Goal: Navigation & Orientation: Find specific page/section

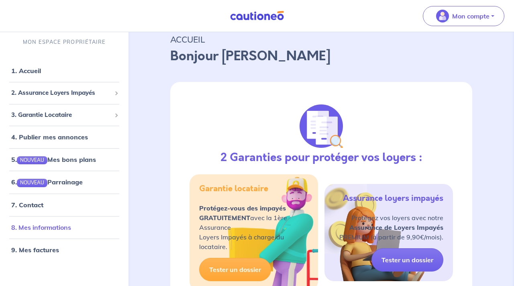
scroll to position [48, 0]
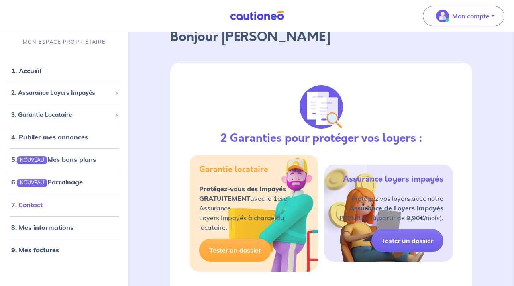
click at [24, 206] on link "7. Contact" at bounding box center [26, 205] width 31 height 8
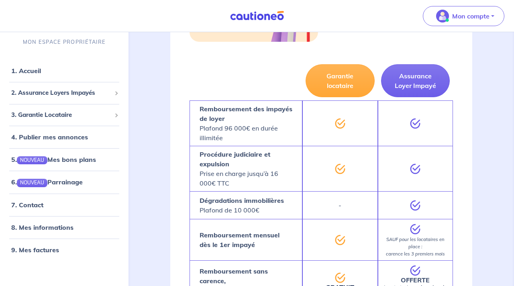
scroll to position [289, 0]
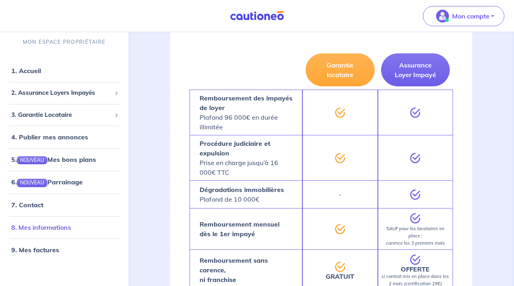
click at [56, 229] on link "8. Mes informations" at bounding box center [41, 227] width 60 height 8
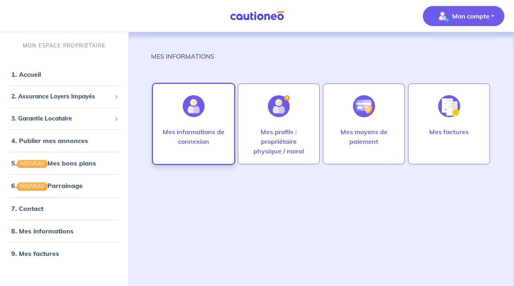
click at [190, 134] on p "Mes informations de connexion" at bounding box center [193, 136] width 65 height 19
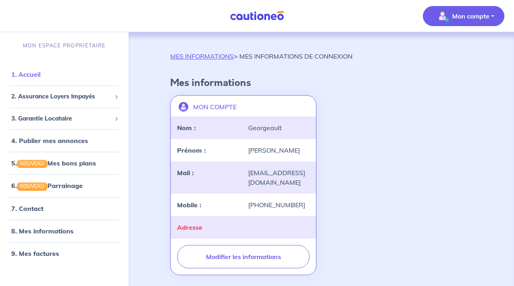
click at [37, 76] on link "1. Accueil" at bounding box center [25, 74] width 29 height 8
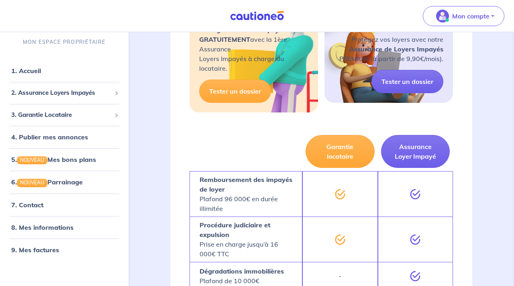
scroll to position [227, 0]
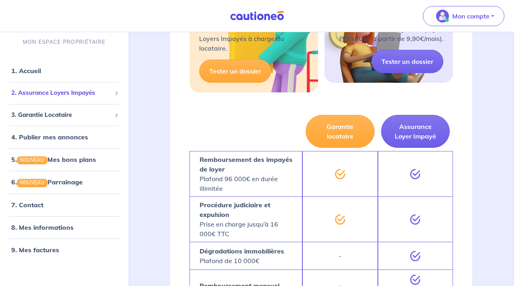
click at [55, 91] on span "2. Assurance Loyers Impayés" at bounding box center [61, 92] width 100 height 9
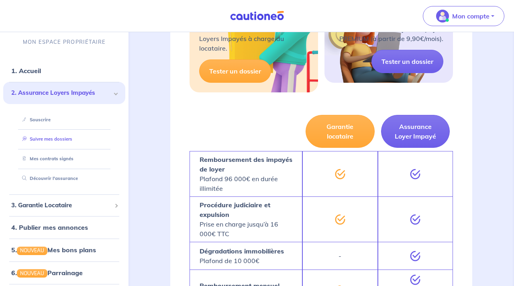
click at [58, 139] on link "Suivre mes dossiers" at bounding box center [45, 139] width 53 height 6
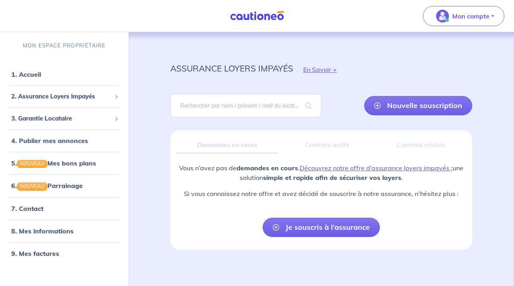
click at [58, 139] on link "4. Publier mes annonces" at bounding box center [49, 140] width 77 height 8
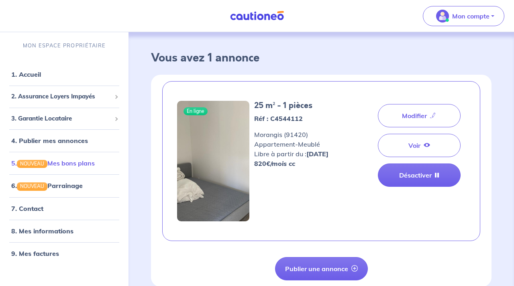
click at [73, 159] on link "5. NOUVEAU Mes bons plans" at bounding box center [52, 163] width 83 height 8
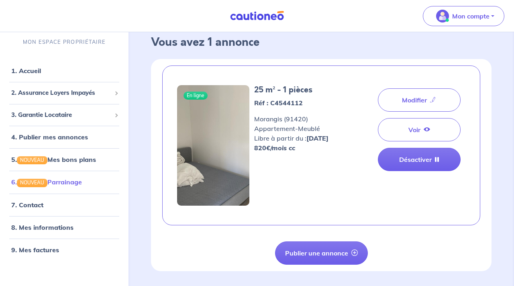
scroll to position [39, 0]
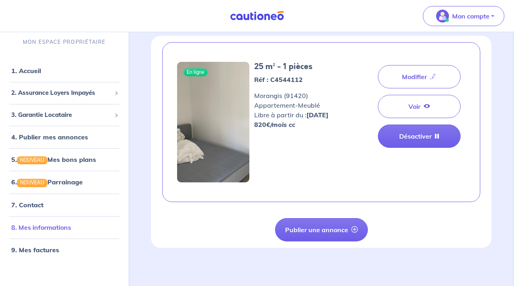
click at [54, 225] on link "8. Mes informations" at bounding box center [41, 227] width 60 height 8
